Goal: Transaction & Acquisition: Purchase product/service

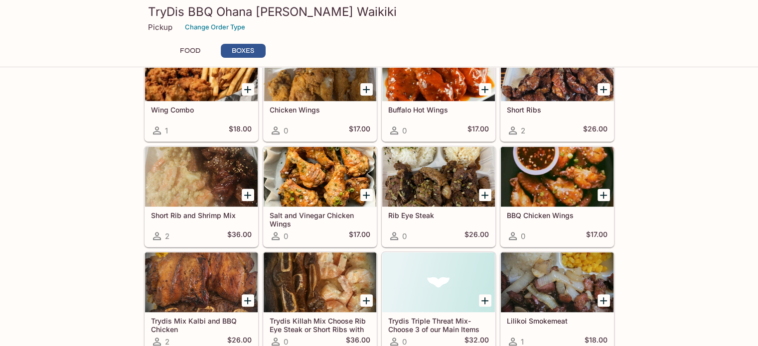
scroll to position [366, 0]
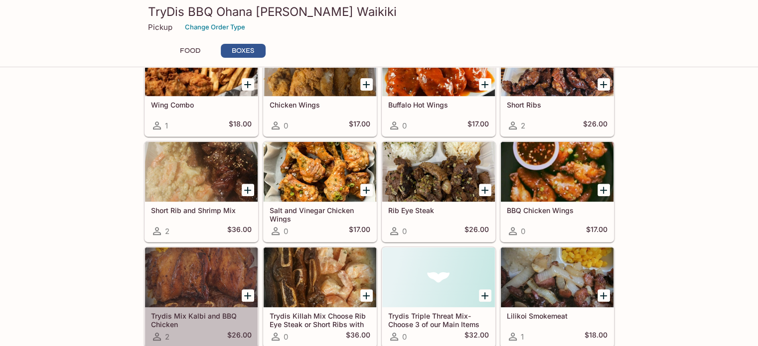
click at [186, 275] on div at bounding box center [201, 278] width 113 height 60
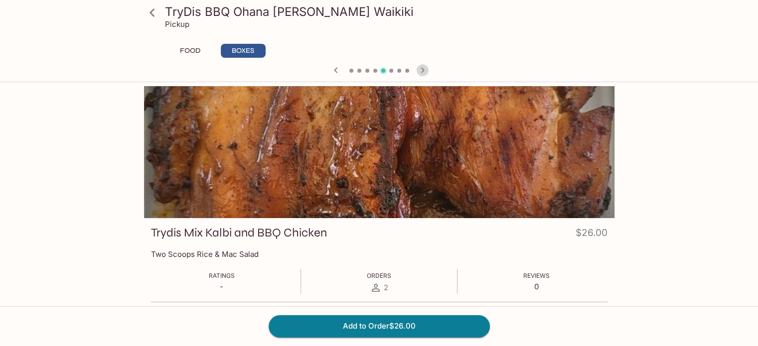
click at [425, 72] on icon "button" at bounding box center [422, 70] width 12 height 12
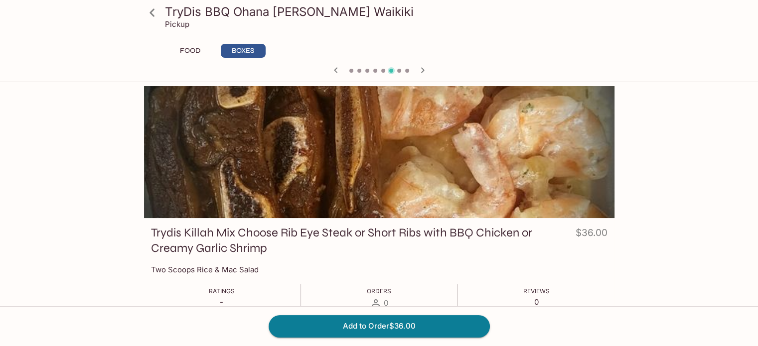
click at [425, 72] on icon "button" at bounding box center [422, 70] width 12 height 12
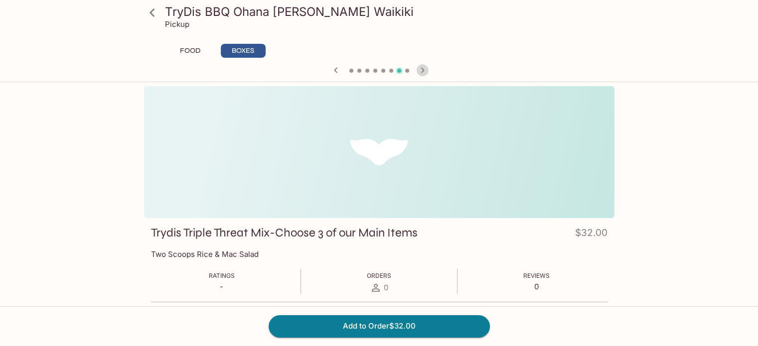
click at [425, 72] on icon "button" at bounding box center [422, 70] width 12 height 12
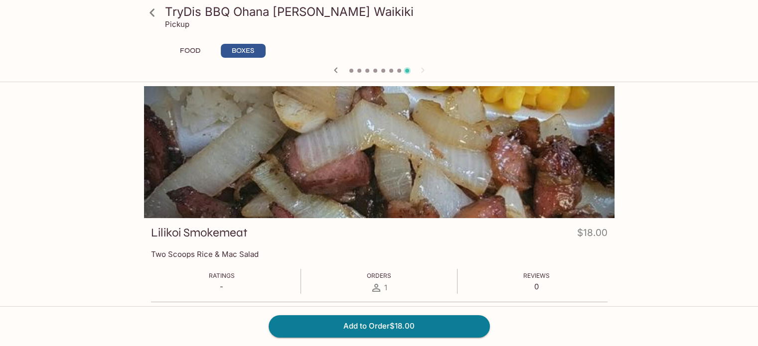
click at [425, 72] on div at bounding box center [379, 71] width 478 height 15
click at [336, 73] on icon "button" at bounding box center [336, 70] width 12 height 12
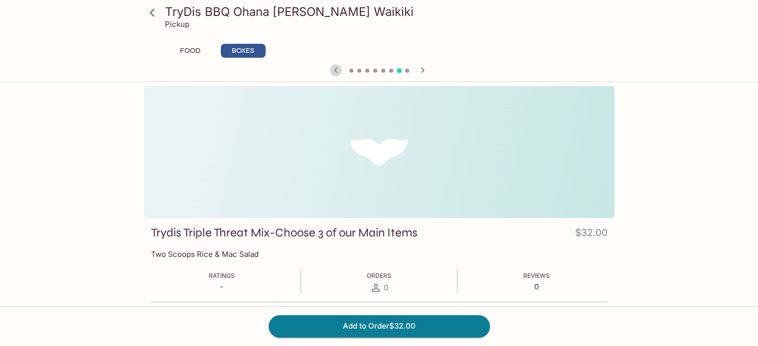
click at [336, 73] on icon "button" at bounding box center [336, 70] width 12 height 12
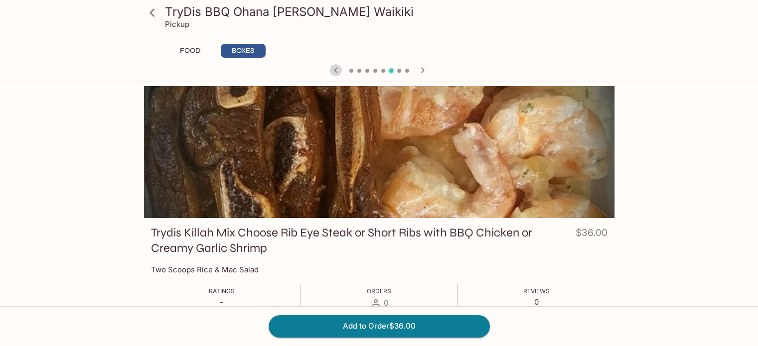
click at [336, 73] on icon "button" at bounding box center [336, 70] width 12 height 12
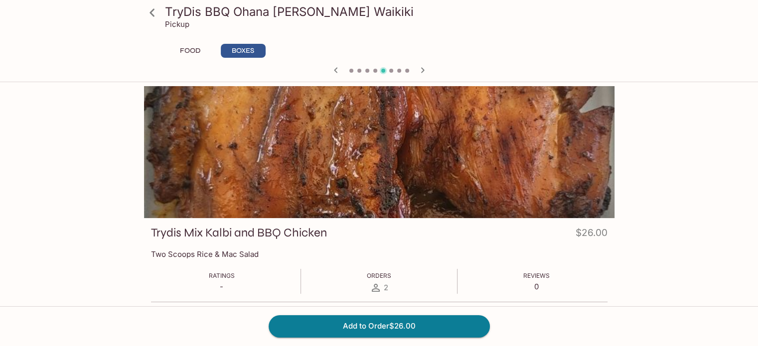
click at [336, 73] on icon "button" at bounding box center [336, 70] width 12 height 12
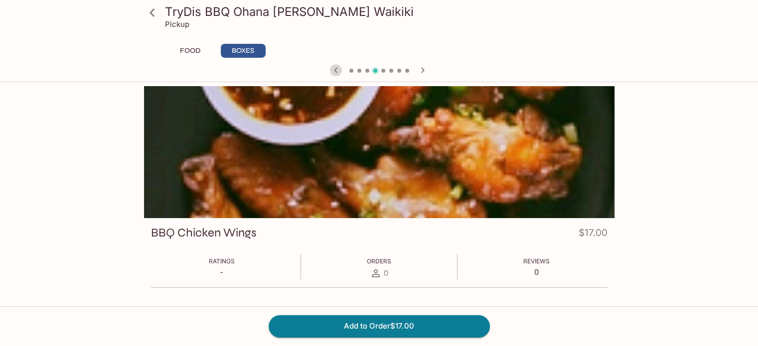
click at [336, 73] on icon "button" at bounding box center [336, 70] width 12 height 12
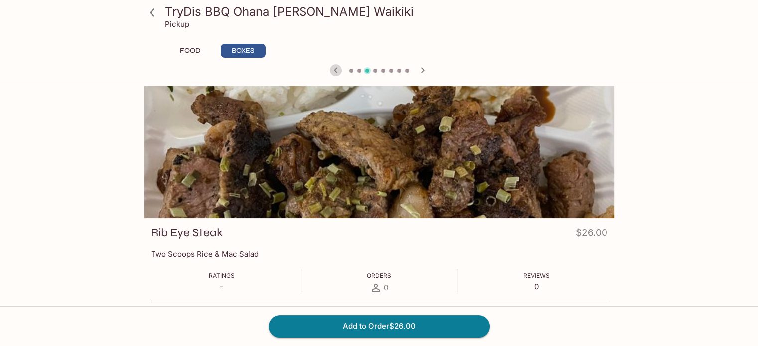
click at [336, 73] on icon "button" at bounding box center [336, 70] width 12 height 12
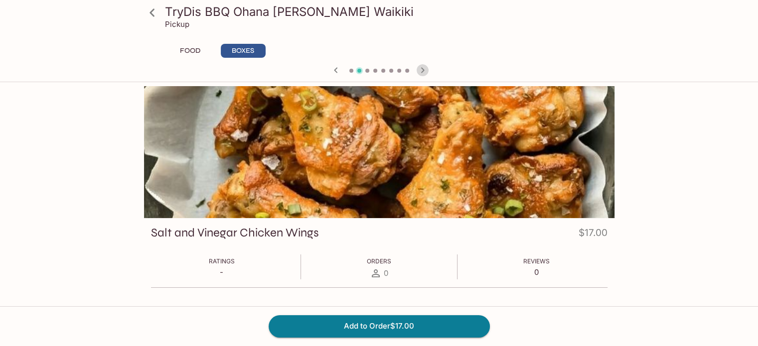
click at [424, 69] on icon "button" at bounding box center [422, 70] width 12 height 12
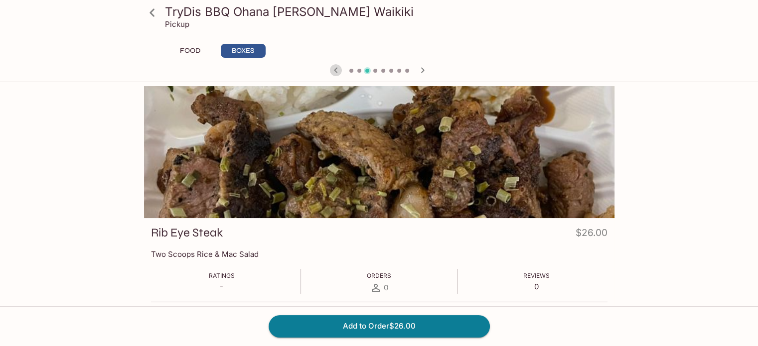
click at [337, 70] on icon "button" at bounding box center [336, 70] width 12 height 12
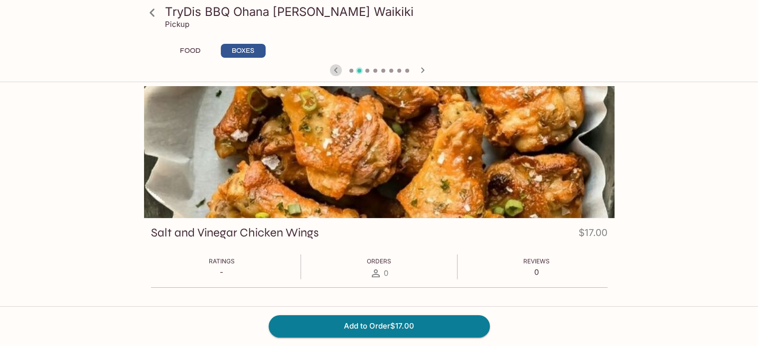
click at [337, 70] on icon "button" at bounding box center [336, 70] width 12 height 12
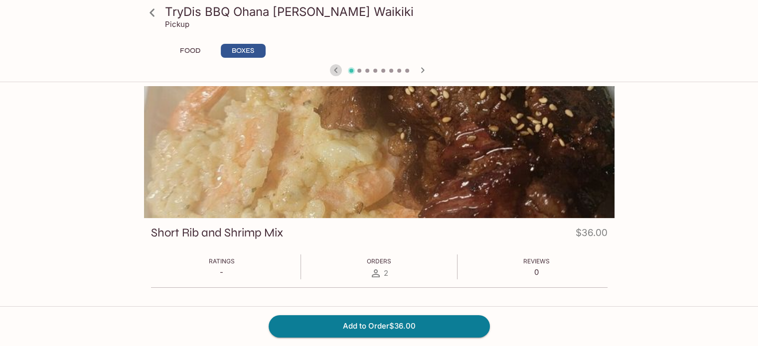
click at [337, 70] on icon "button" at bounding box center [336, 70] width 12 height 12
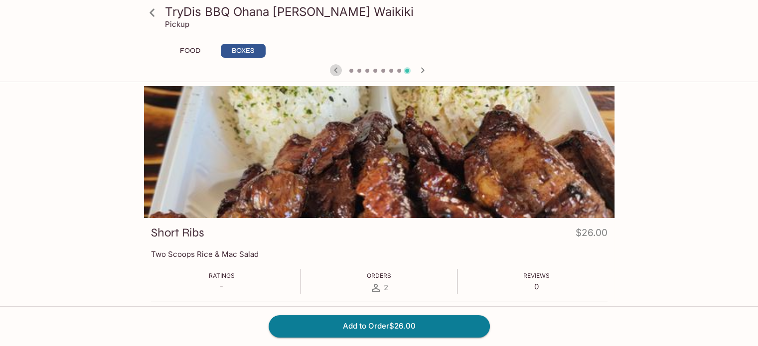
click at [337, 70] on icon "button" at bounding box center [336, 70] width 12 height 12
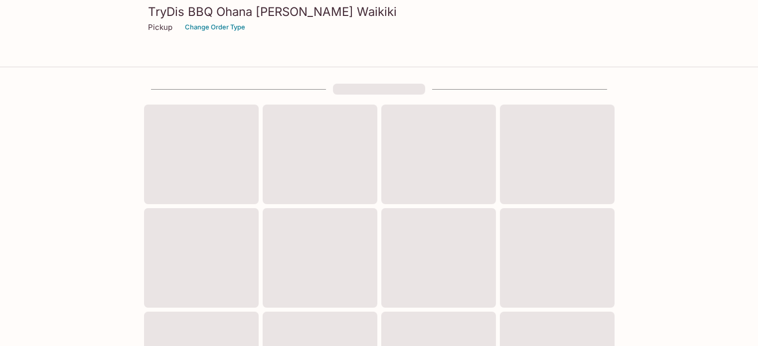
scroll to position [362, 0]
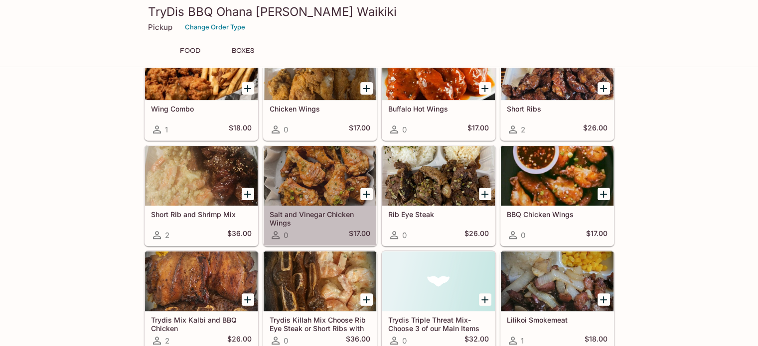
click at [302, 175] on div at bounding box center [319, 176] width 113 height 60
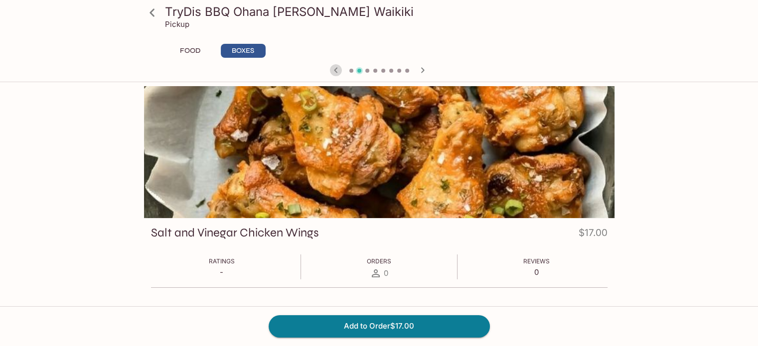
click at [335, 73] on icon "button" at bounding box center [336, 70] width 12 height 12
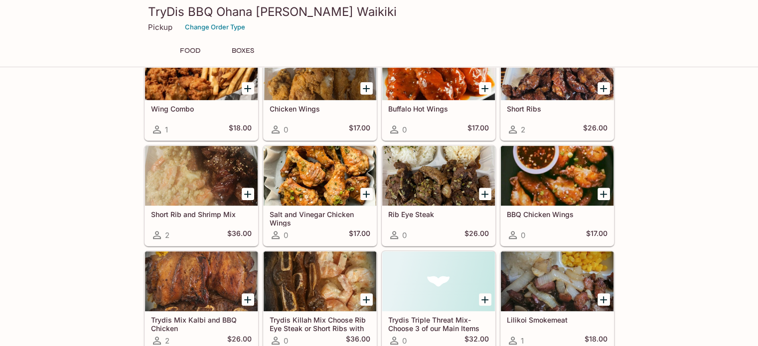
scroll to position [358, 0]
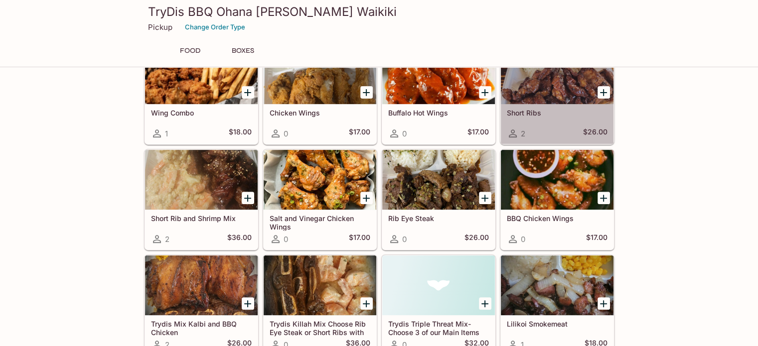
click at [511, 133] on icon at bounding box center [512, 133] width 8 height 8
